Goal: Complete application form: Complete application form

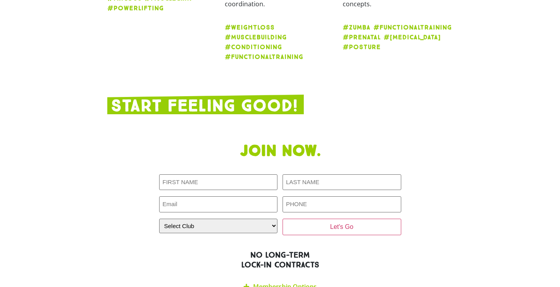
scroll to position [1453, 0]
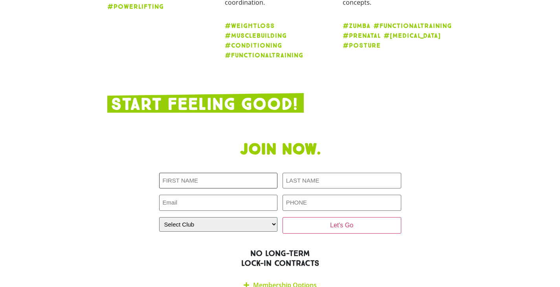
click at [211, 173] on input "First NAME (Required)" at bounding box center [218, 181] width 119 height 16
type input "Zibin"
type input "Wang"
type input "zbw500@gmail.com"
click at [301, 195] on input "0451488805" at bounding box center [341, 203] width 119 height 16
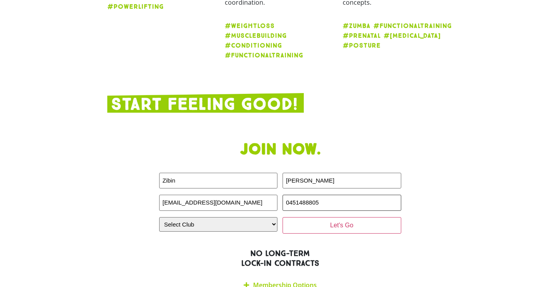
click at [301, 195] on input "0451488805" at bounding box center [341, 203] width 119 height 16
type input "0452673388"
click at [264, 217] on select "Select Club Alexandra Hills Calamvale Coopers Plains Middle Park Oxenford Oxley…" at bounding box center [218, 224] width 119 height 15
select select "Calamvale"
click at [159, 217] on select "Select Club Alexandra Hills Calamvale Coopers Plains Middle Park Oxenford Oxley…" at bounding box center [218, 224] width 119 height 15
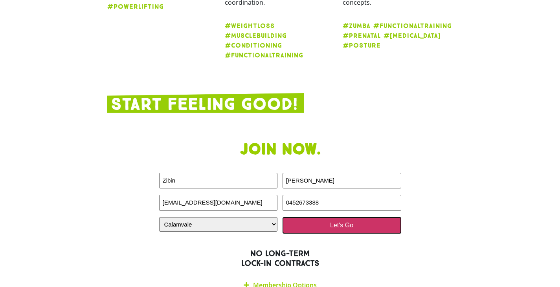
click at [339, 217] on input "Let's Go" at bounding box center [341, 225] width 119 height 16
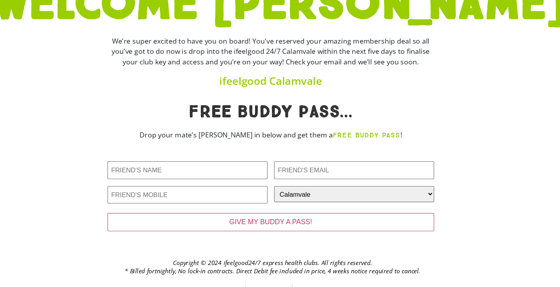
scroll to position [62, 0]
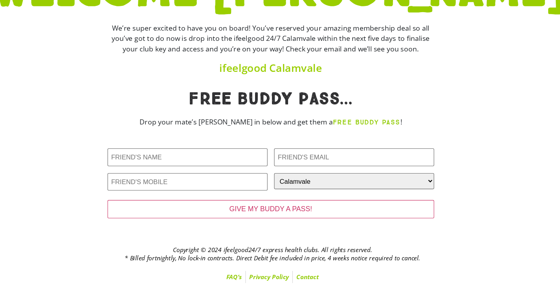
click at [187, 136] on p "Drop your mate’s [PERSON_NAME] in below and get them a FREE BUDDY PASS !" at bounding box center [278, 138] width 295 height 10
